Goal: Information Seeking & Learning: Learn about a topic

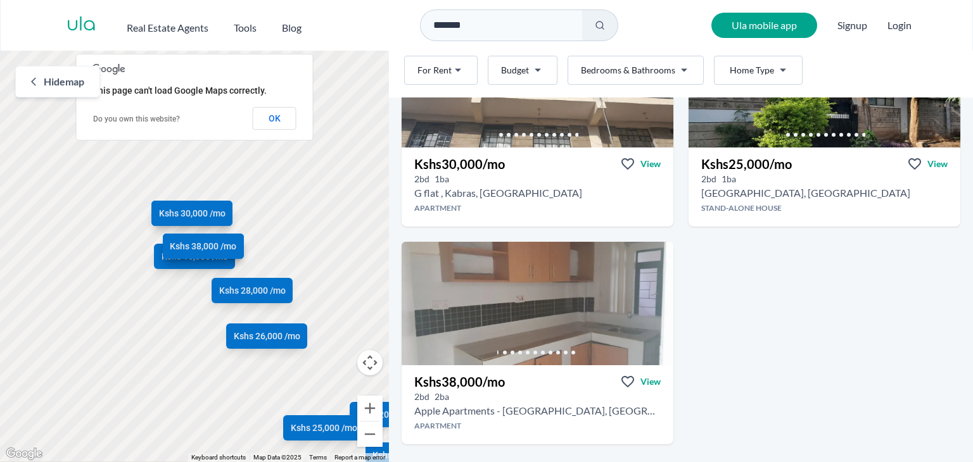
click at [571, 269] on img at bounding box center [537, 303] width 272 height 123
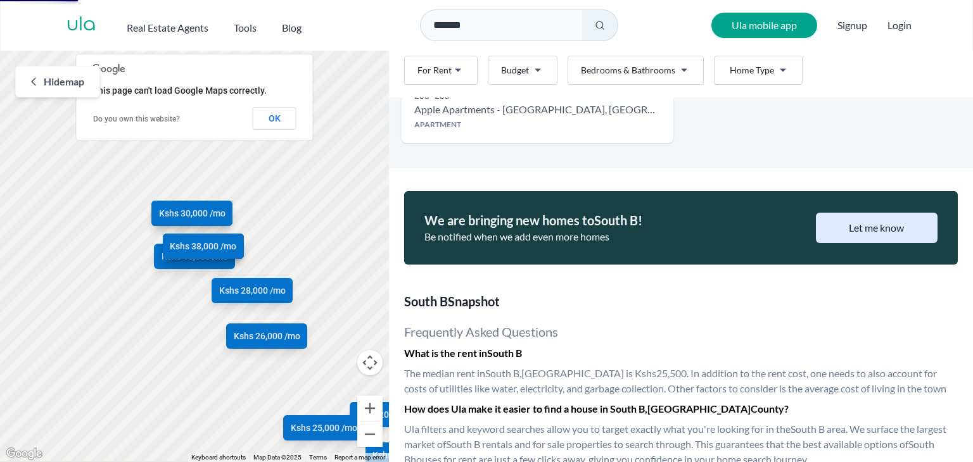
scroll to position [1326, 0]
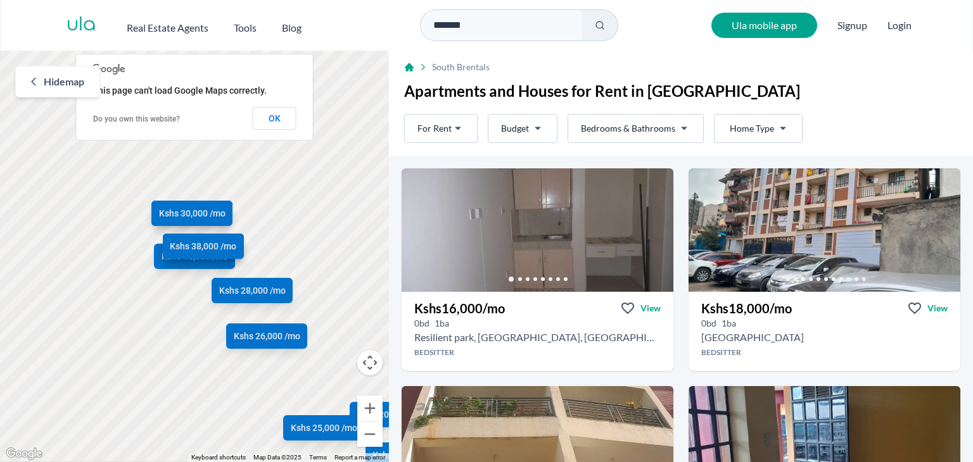
click at [531, 131] on html "Are you a real estate agent? Reach more buyers and renters. Sign up Ula Homes A…" at bounding box center [486, 231] width 973 height 462
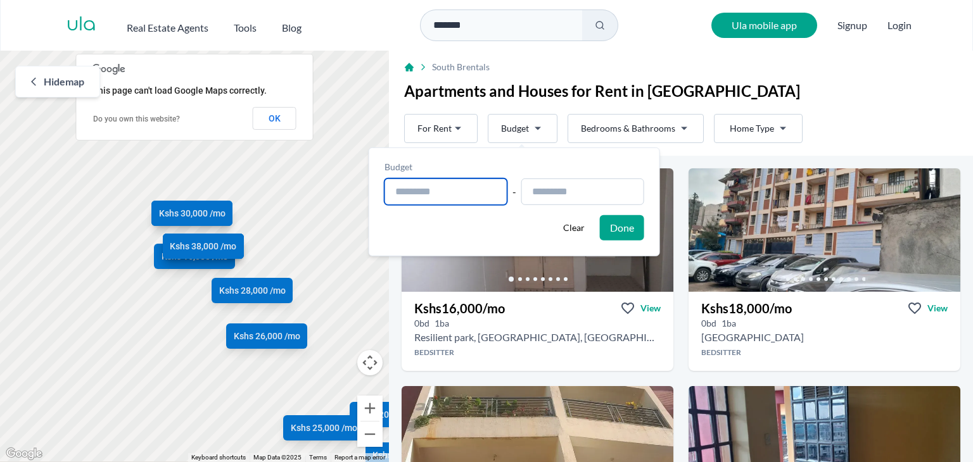
click at [433, 194] on input "text" at bounding box center [445, 192] width 123 height 27
type input "**********"
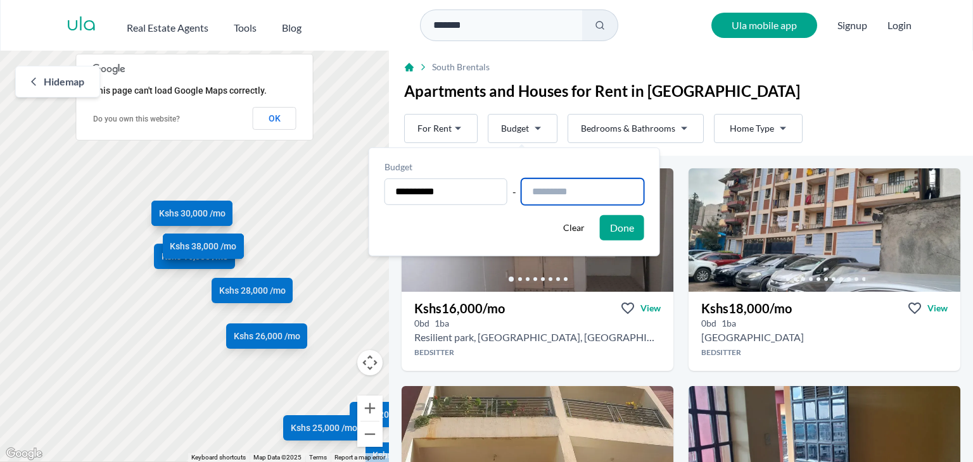
click at [550, 187] on input "text" at bounding box center [582, 192] width 123 height 27
type input "**********"
click at [631, 225] on button "Done" at bounding box center [622, 227] width 44 height 25
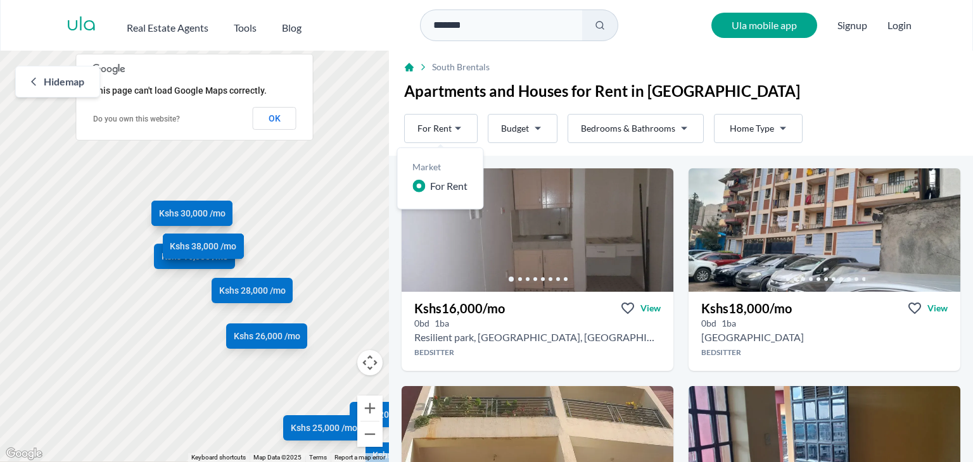
click at [458, 123] on html "Are you a real estate agent? Reach more buyers and renters. Sign up Ula Homes A…" at bounding box center [486, 231] width 973 height 462
click at [446, 196] on div "Market For Rent" at bounding box center [439, 179] width 87 height 62
drag, startPoint x: 446, startPoint y: 196, endPoint x: 688, endPoint y: 125, distance: 251.5
click at [688, 125] on html "Are you a real estate agent? Reach more buyers and renters. Sign up Ula Homes A…" at bounding box center [486, 231] width 973 height 462
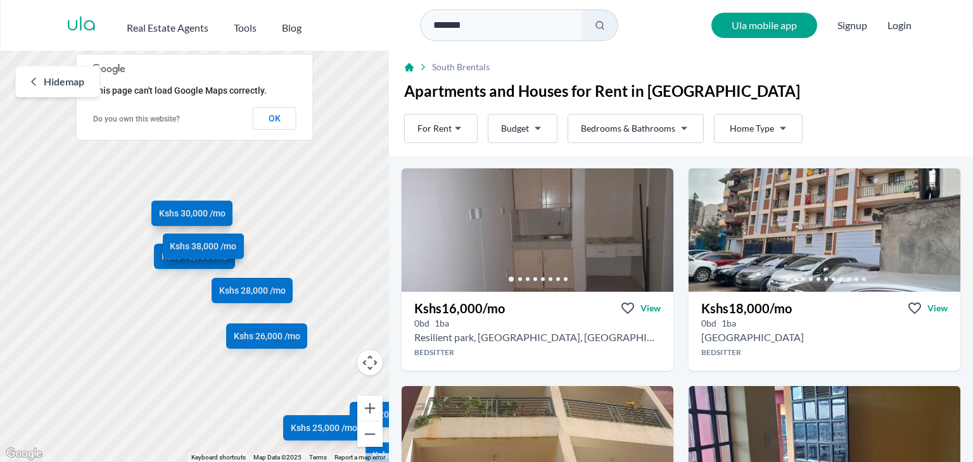
click at [688, 125] on html "Are you a real estate agent? Reach more buyers and renters. Sign up Ula Homes A…" at bounding box center [486, 231] width 973 height 462
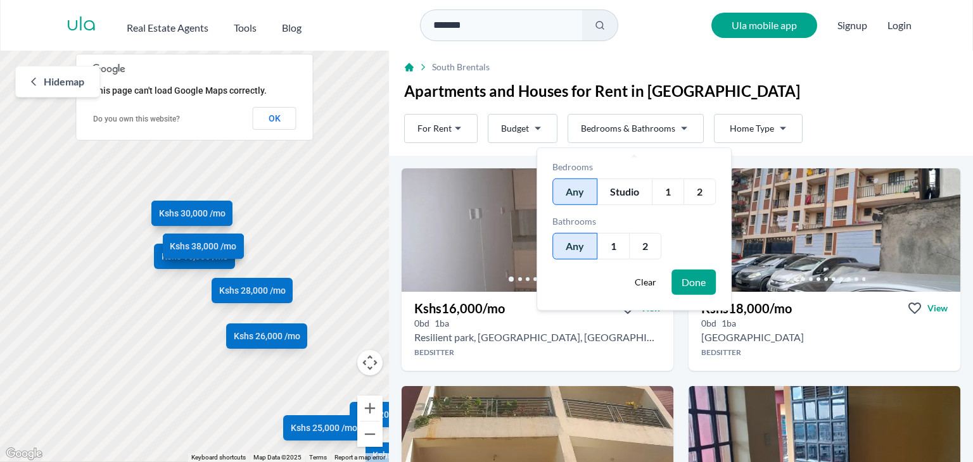
click at [671, 129] on html "Are you a real estate agent? Reach more buyers and renters. Sign up Ula Homes A…" at bounding box center [486, 231] width 973 height 462
click at [635, 198] on div "Studio" at bounding box center [624, 192] width 54 height 27
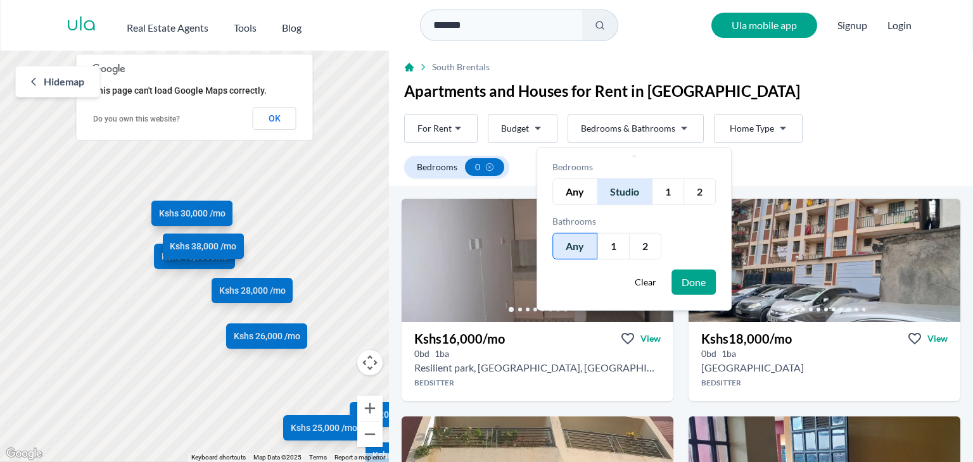
click at [701, 287] on button "Done" at bounding box center [693, 282] width 44 height 25
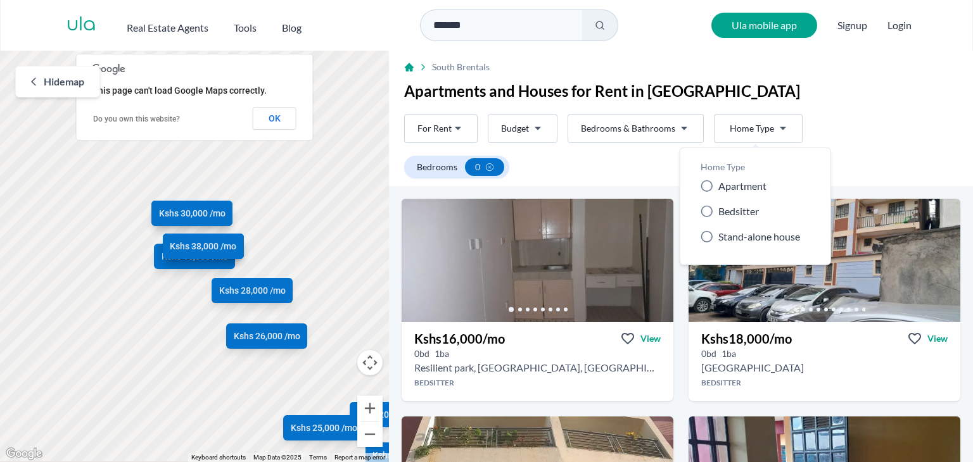
click at [760, 129] on html "Are you a real estate agent? Reach more buyers and renters. Sign up Ula Homes A…" at bounding box center [486, 231] width 973 height 462
click at [754, 214] on span "Bedsitter" at bounding box center [738, 211] width 41 height 15
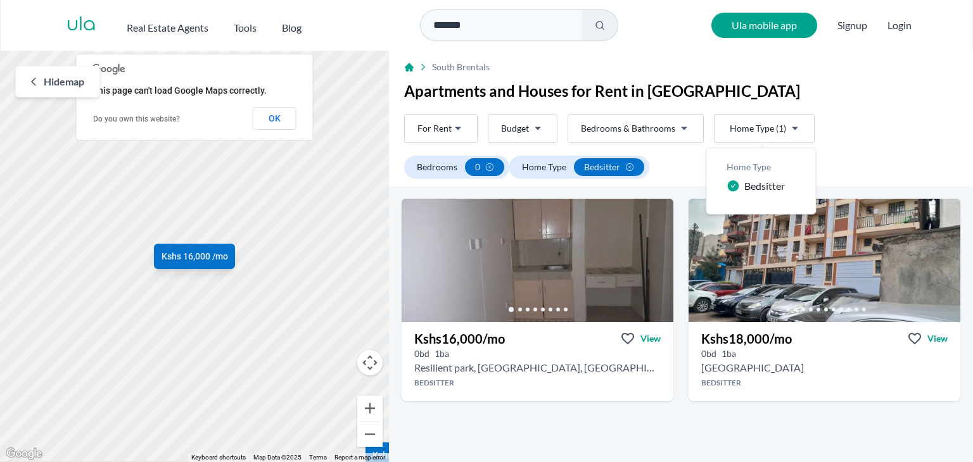
click at [747, 191] on span "Bedsitter" at bounding box center [764, 186] width 41 height 15
click at [747, 191] on span "Bedsitter" at bounding box center [758, 186] width 41 height 15
click at [471, 260] on html "Are you a real estate agent? Reach more buyers and renters. Sign up Ula Homes A…" at bounding box center [486, 231] width 973 height 462
click at [653, 256] on icon "Go to the next property image" at bounding box center [658, 256] width 10 height 10
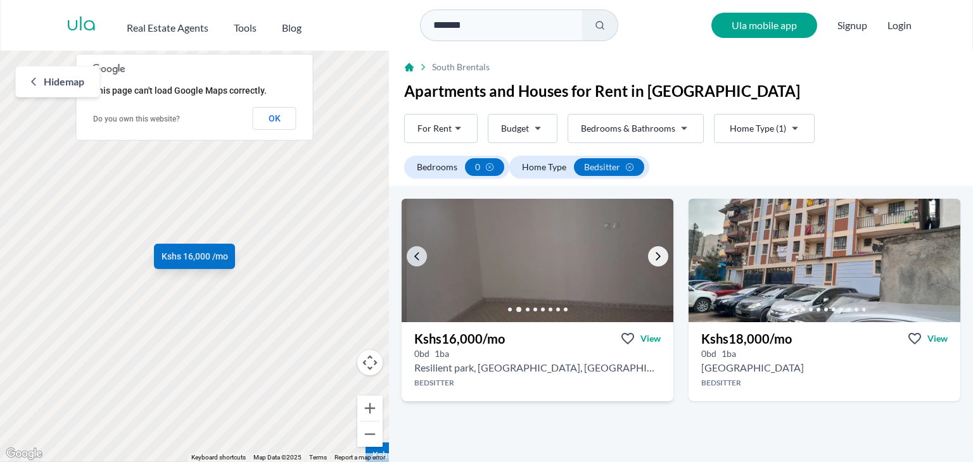
click at [653, 256] on icon "Go to the next property image" at bounding box center [658, 256] width 10 height 10
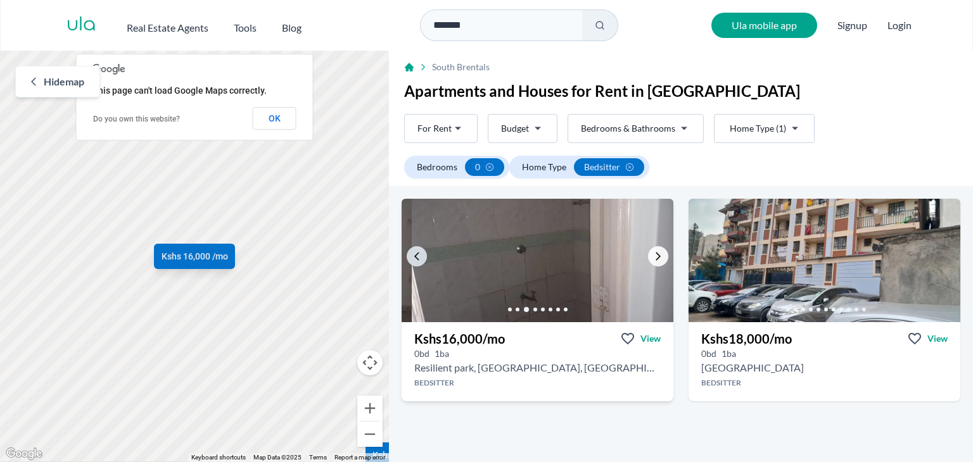
click at [653, 256] on icon "Go to the next property image" at bounding box center [658, 256] width 10 height 10
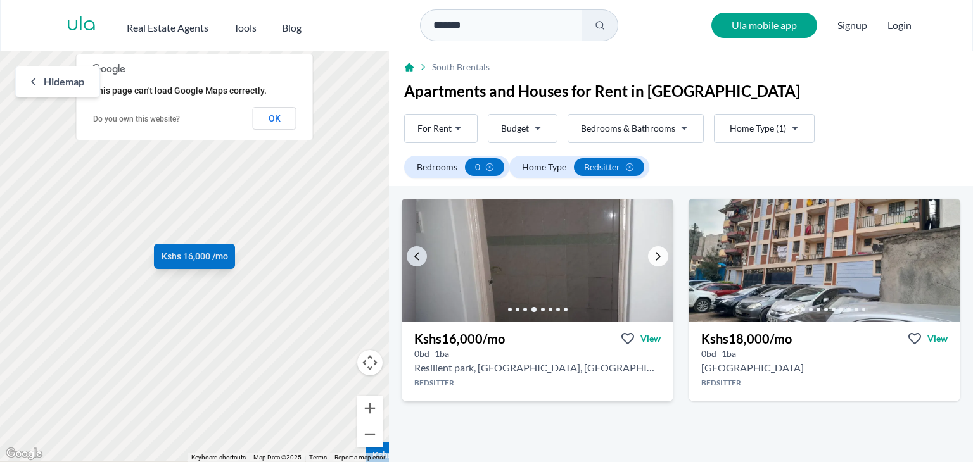
click at [653, 256] on icon "Go to the next property image" at bounding box center [658, 256] width 10 height 10
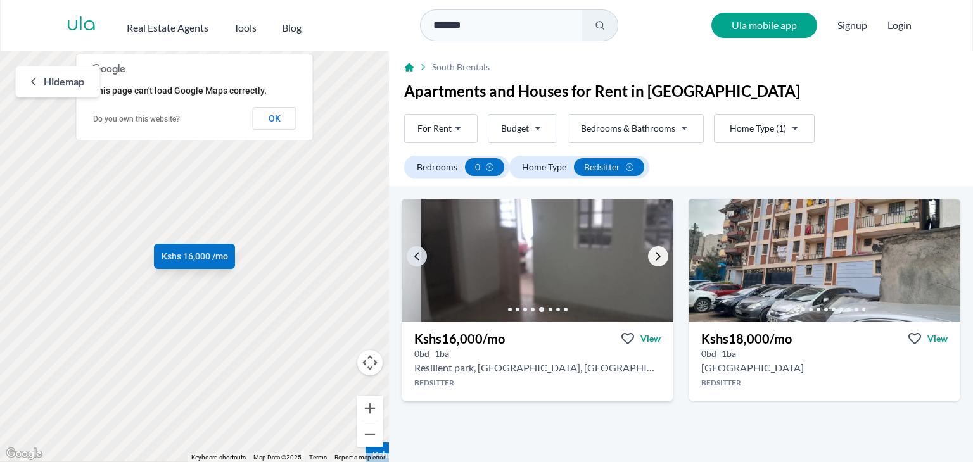
click at [653, 256] on icon "Go to the next property image" at bounding box center [658, 256] width 10 height 10
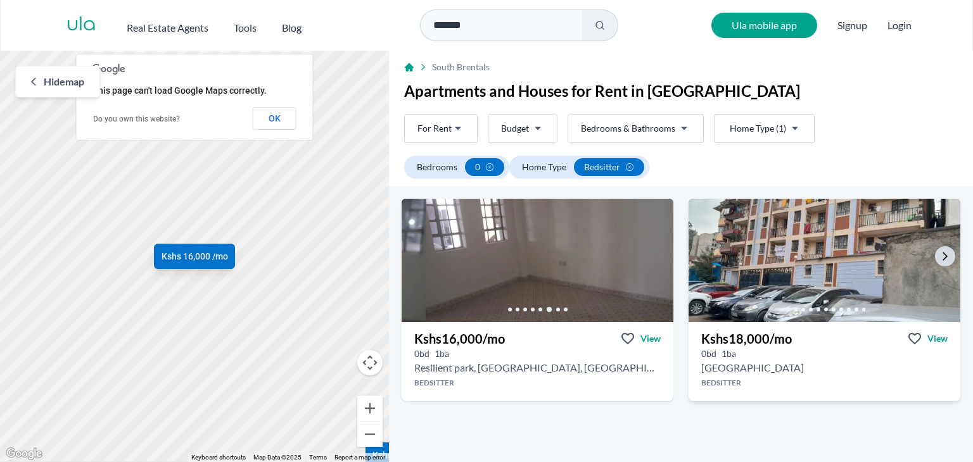
click at [924, 260] on img at bounding box center [823, 261] width 285 height 130
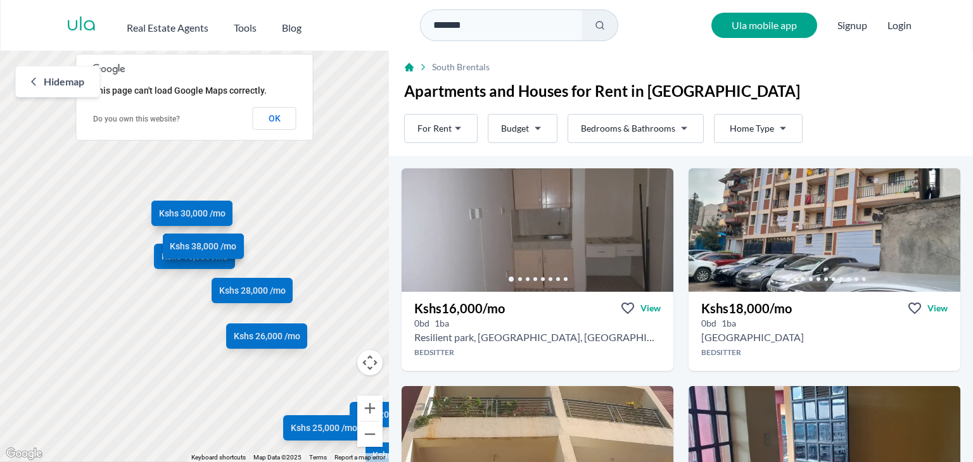
drag, startPoint x: 53, startPoint y: 0, endPoint x: 67, endPoint y: 80, distance: 81.1
click at [67, 80] on span "Hide map" at bounding box center [64, 81] width 41 height 15
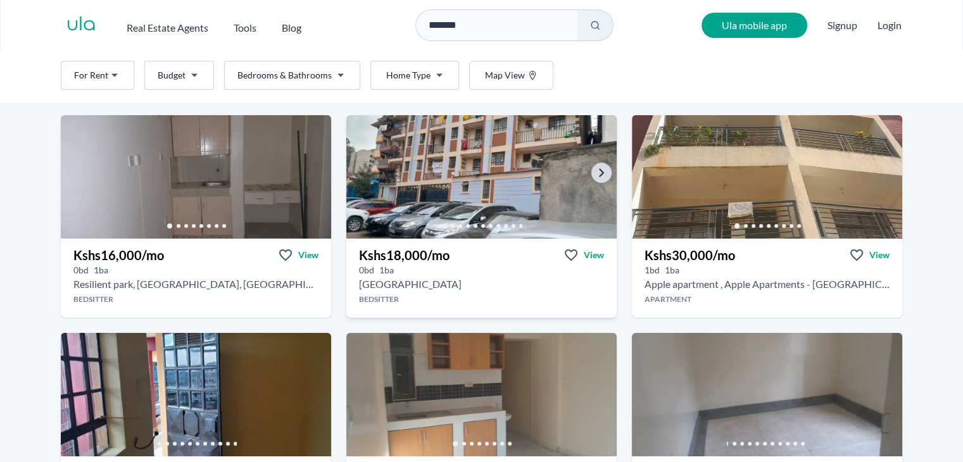
scroll to position [27, 0]
